Goal: Transaction & Acquisition: Register for event/course

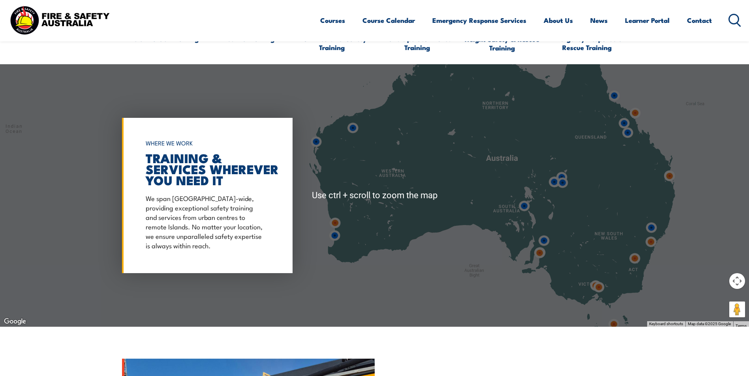
scroll to position [671, 0]
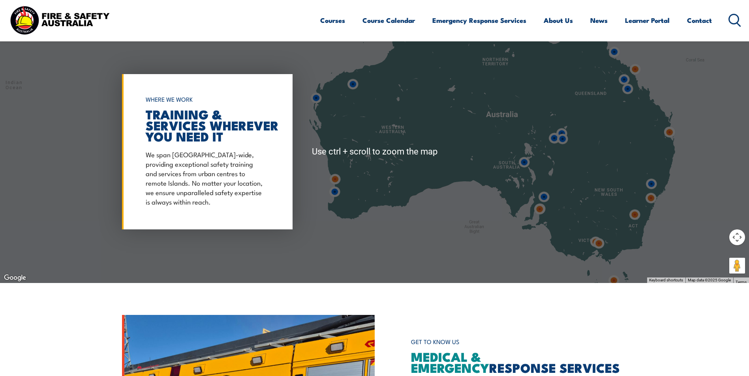
click at [539, 209] on img at bounding box center [539, 209] width 15 height 15
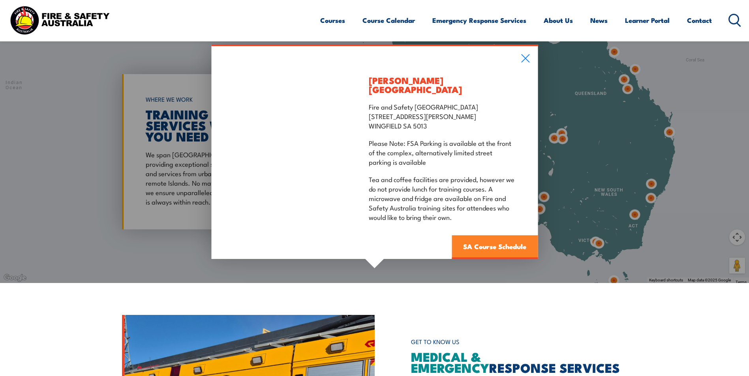
click at [496, 240] on link "SA Course Schedule" at bounding box center [494, 248] width 86 height 24
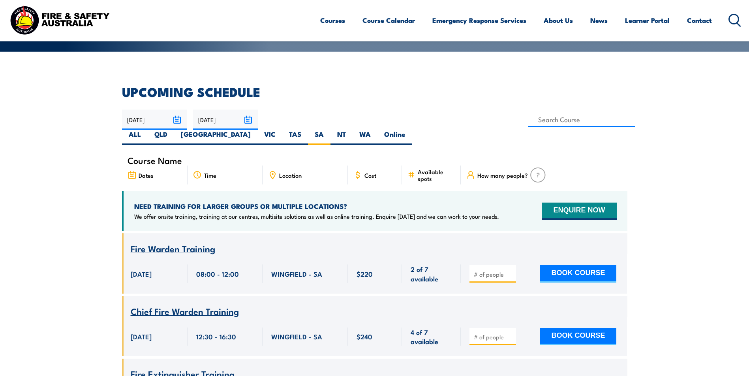
scroll to position [197, 0]
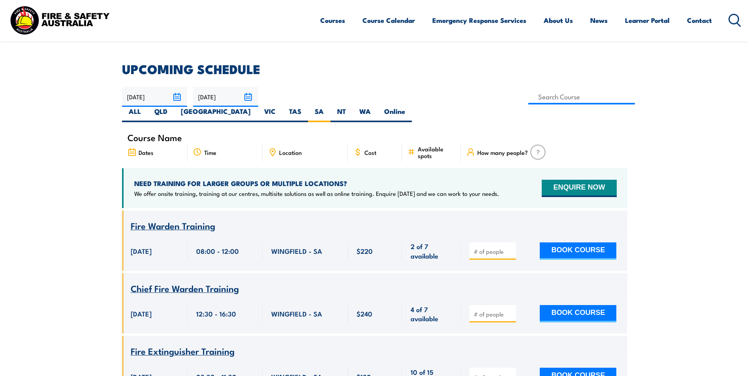
click at [290, 143] on div "Location" at bounding box center [304, 152] width 85 height 19
click at [290, 149] on span "Location" at bounding box center [290, 152] width 22 height 7
click at [284, 247] on span "WINGFIELD - SA" at bounding box center [296, 251] width 51 height 9
drag, startPoint x: 162, startPoint y: 211, endPoint x: 124, endPoint y: 215, distance: 38.5
click at [162, 219] on span "Fire Warden Training" at bounding box center [173, 225] width 84 height 13
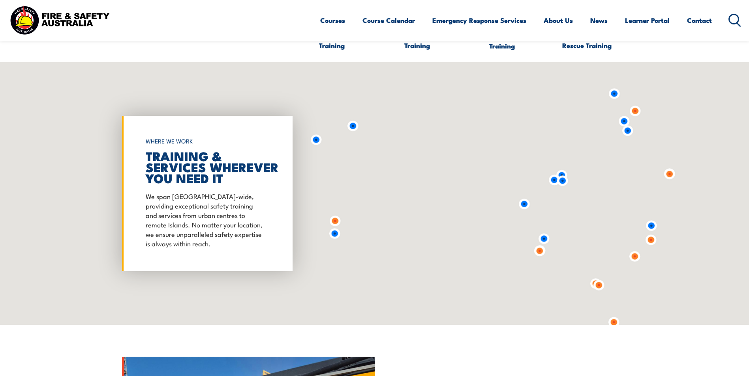
scroll to position [671, 0]
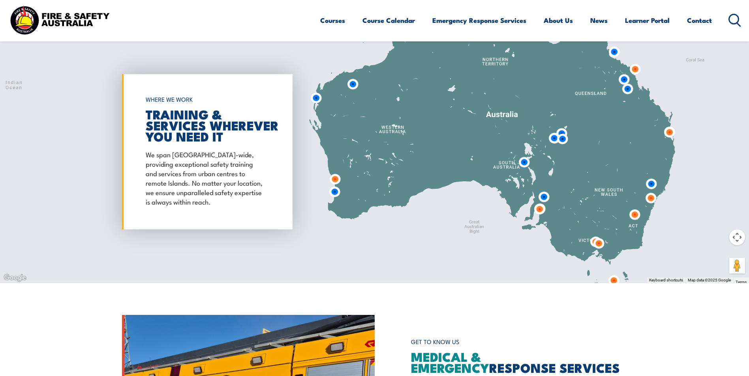
click at [539, 209] on img at bounding box center [539, 209] width 15 height 15
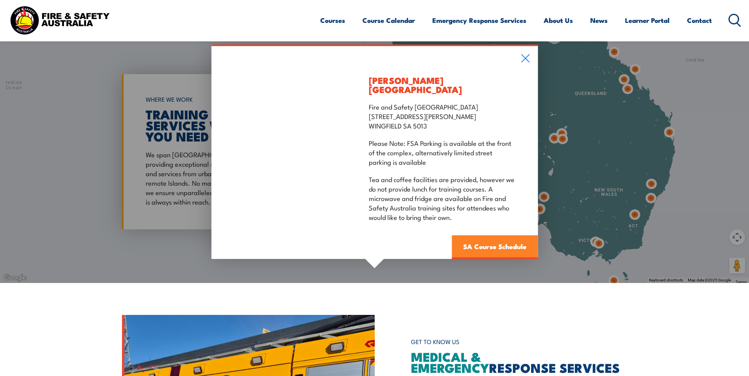
click at [498, 243] on link "SA Course Schedule" at bounding box center [494, 248] width 86 height 24
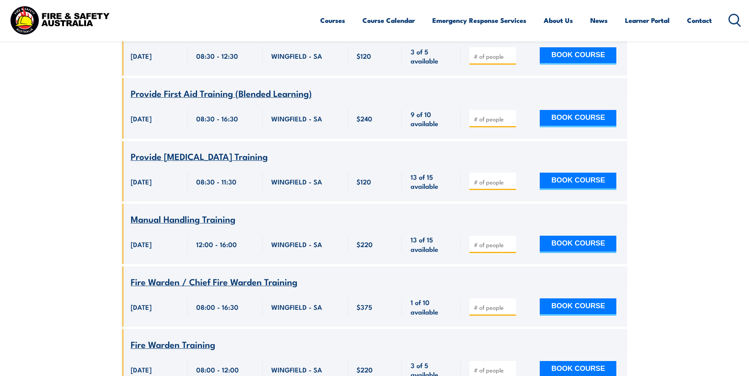
scroll to position [734, 0]
